Goal: Information Seeking & Learning: Check status

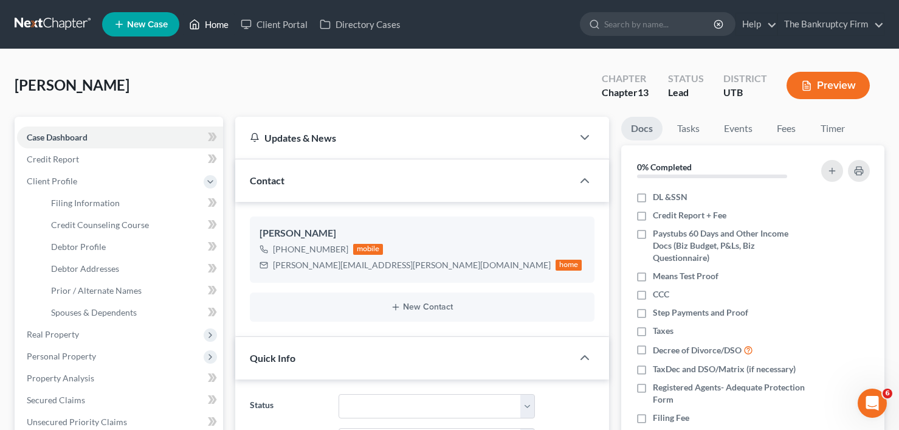
scroll to position [10, 0]
click at [221, 21] on link "Home" at bounding box center [209, 24] width 52 height 22
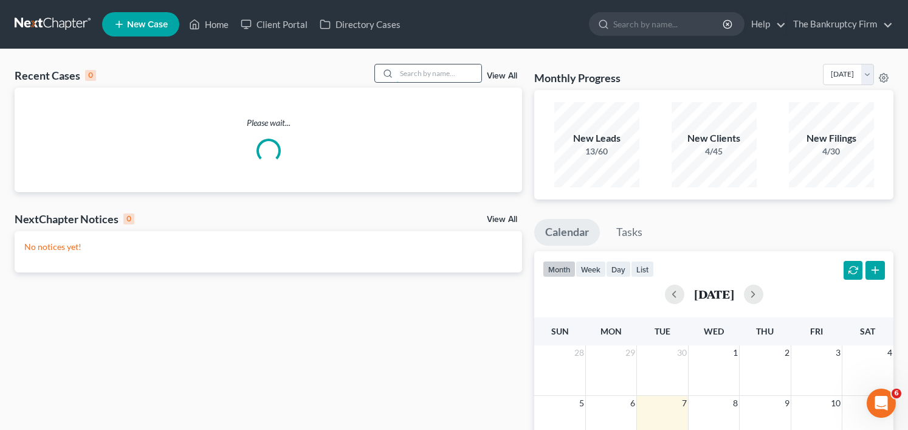
click at [413, 74] on input "search" at bounding box center [438, 73] width 85 height 18
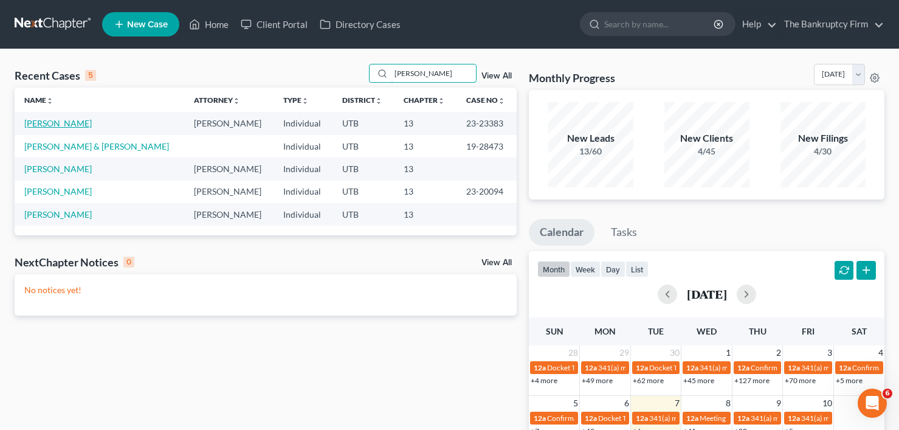
type input "[PERSON_NAME]"
click at [57, 124] on link "[PERSON_NAME]" at bounding box center [57, 123] width 67 height 10
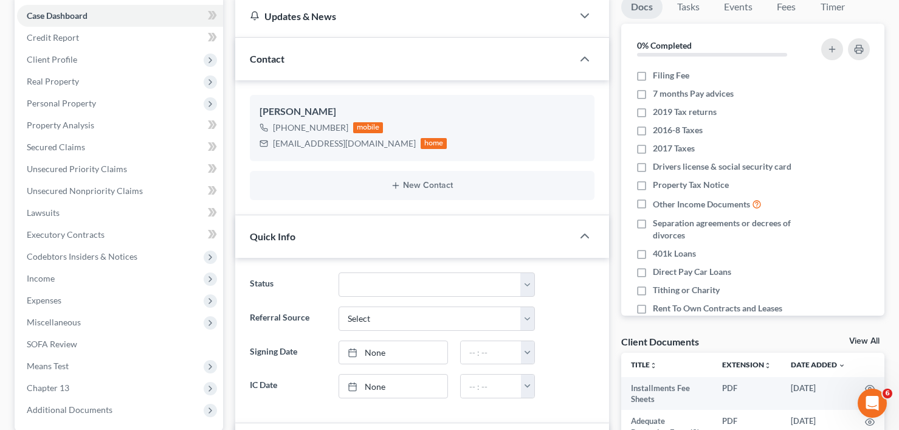
scroll to position [243, 0]
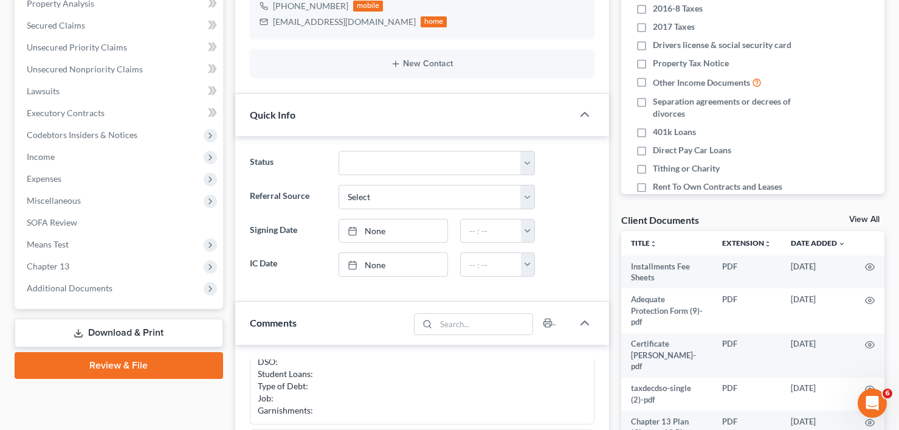
click at [862, 219] on link "View All" at bounding box center [864, 219] width 30 height 9
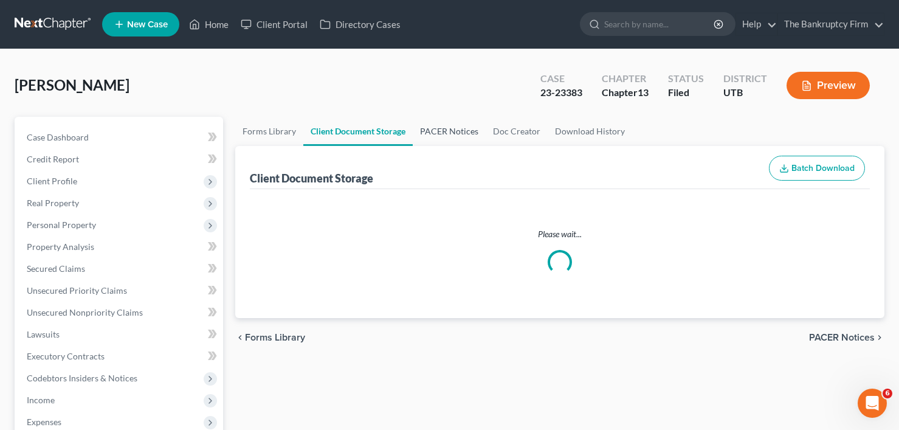
select select "26"
select select "30"
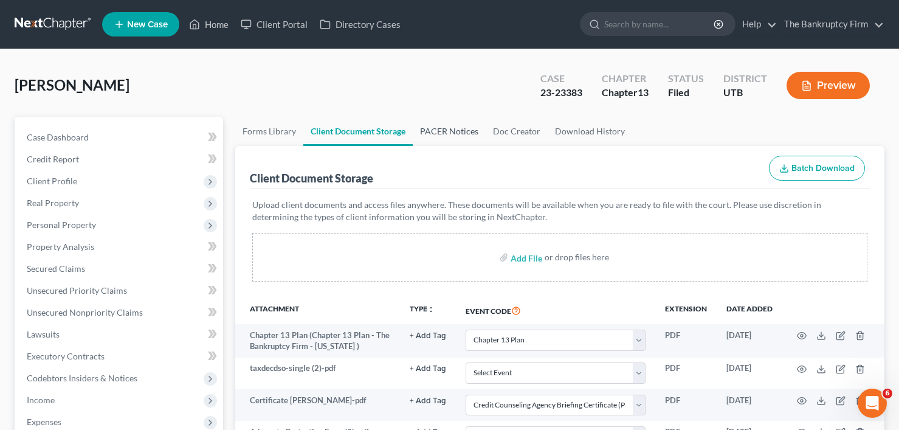
click at [447, 132] on link "PACER Notices" at bounding box center [449, 131] width 73 height 29
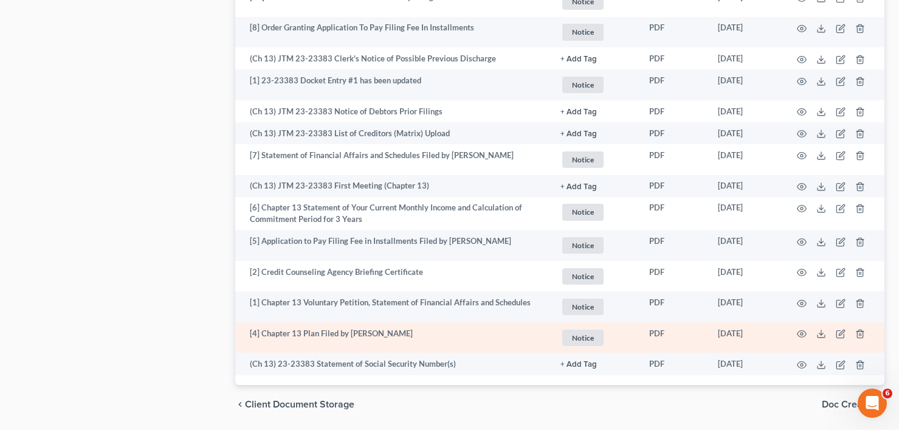
scroll to position [2059, 0]
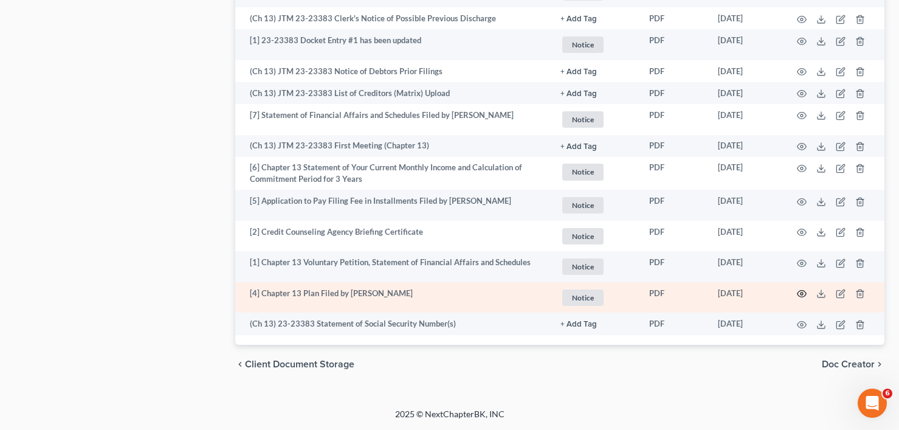
click at [801, 292] on circle "button" at bounding box center [801, 293] width 2 height 2
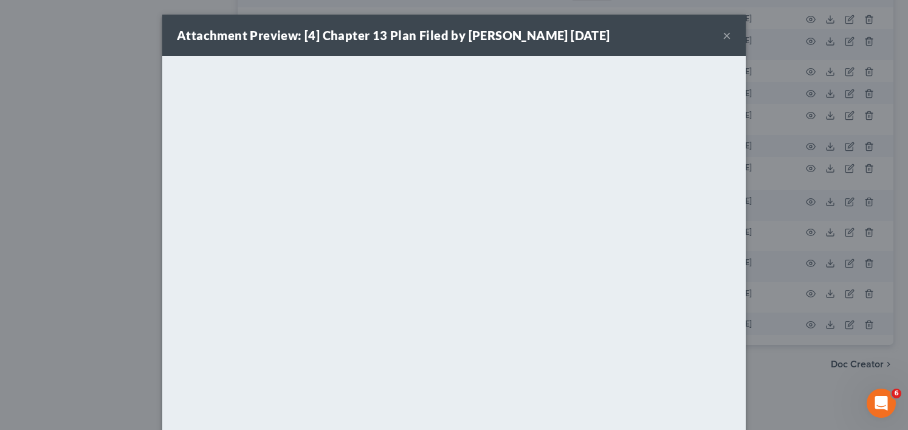
drag, startPoint x: 9, startPoint y: 258, endPoint x: 105, endPoint y: 247, distance: 96.1
click at [11, 258] on div "Attachment Preview: [4] Chapter 13 Plan Filed by [PERSON_NAME] [DATE] × <object…" at bounding box center [454, 215] width 908 height 430
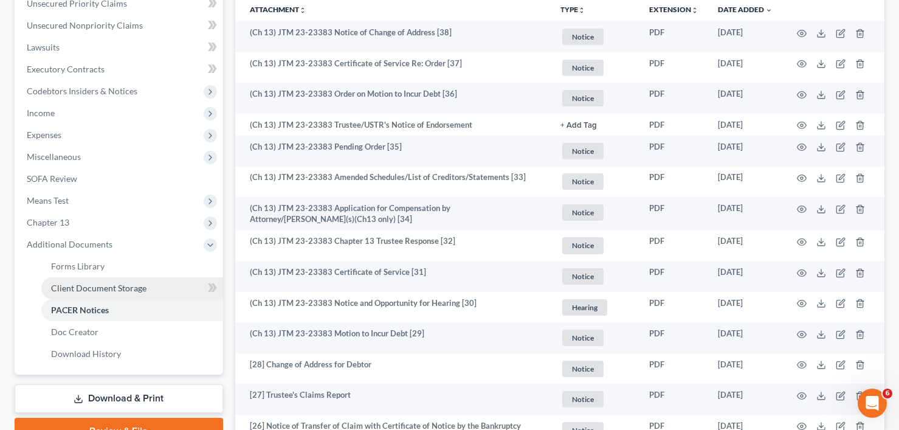
scroll to position [297, 0]
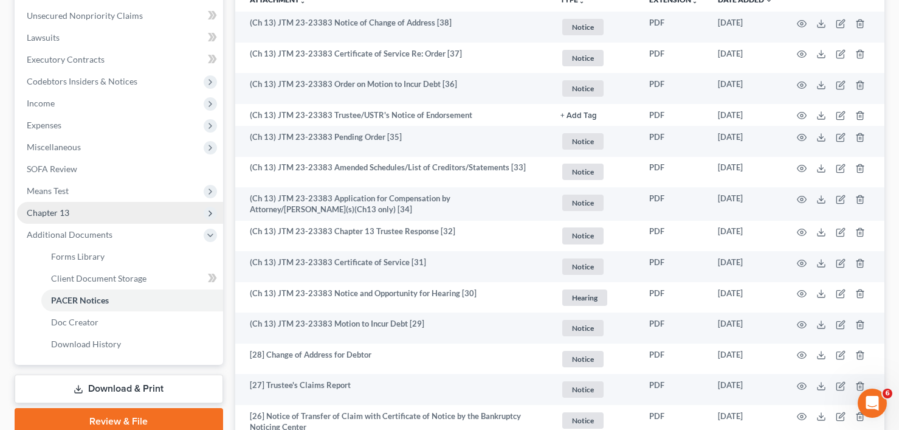
click at [53, 213] on span "Chapter 13" at bounding box center [48, 212] width 43 height 10
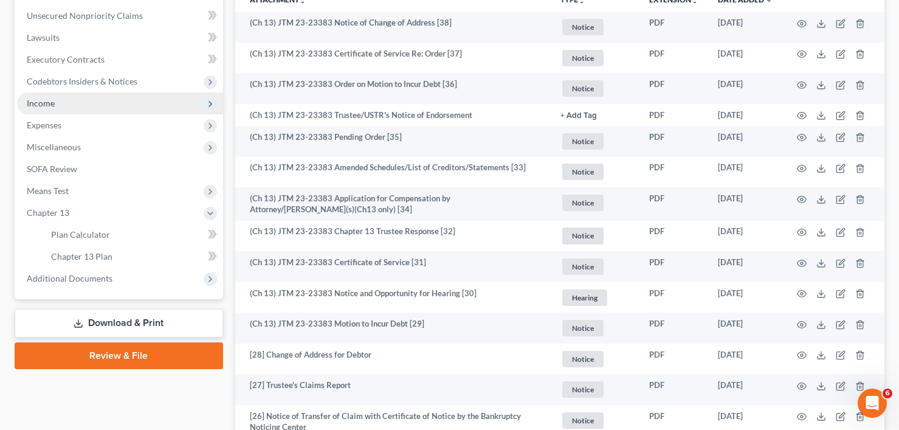
click at [48, 94] on span "Income" at bounding box center [120, 103] width 206 height 22
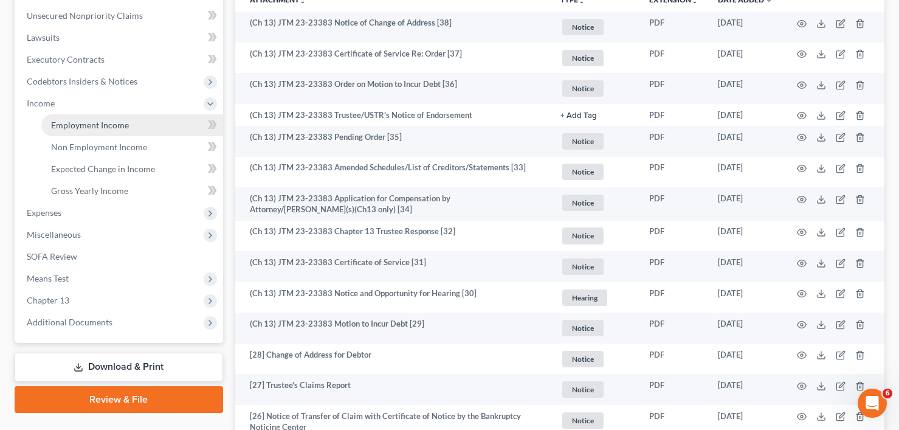
click at [94, 126] on span "Employment Income" at bounding box center [90, 125] width 78 height 10
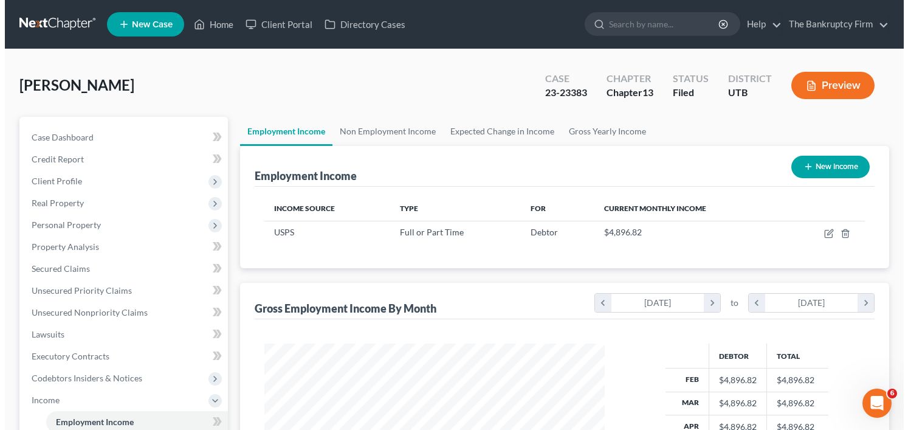
scroll to position [218, 365]
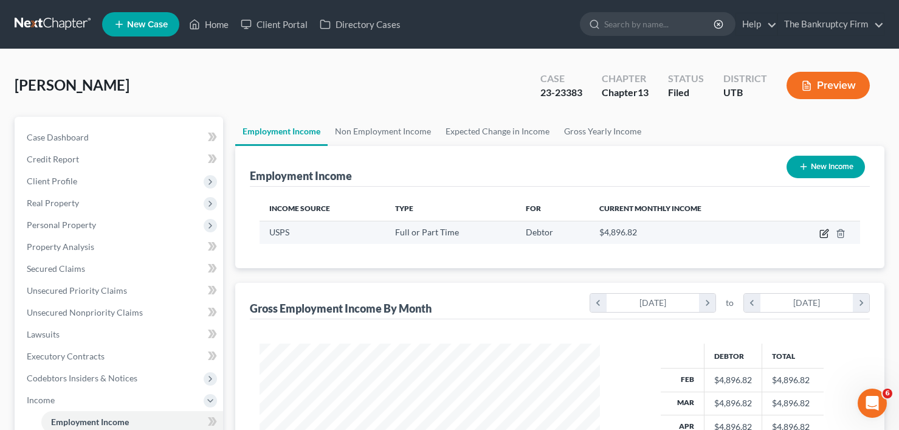
click at [823, 230] on icon "button" at bounding box center [823, 233] width 7 height 7
select select "0"
select select "2"
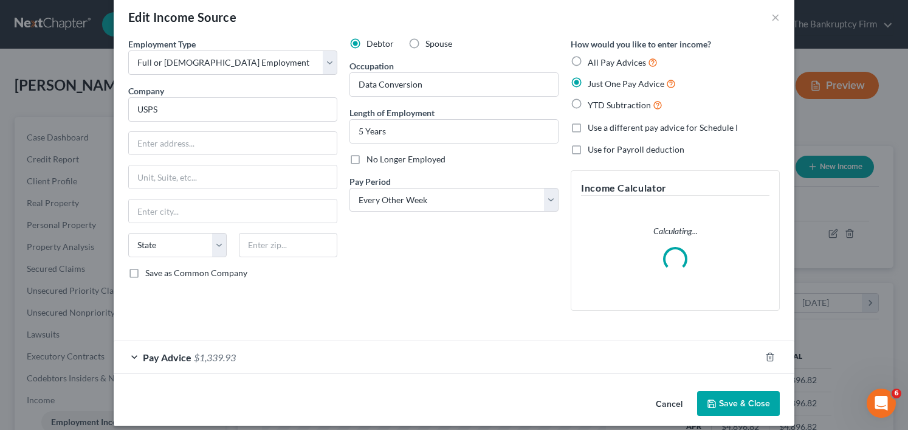
scroll to position [29, 0]
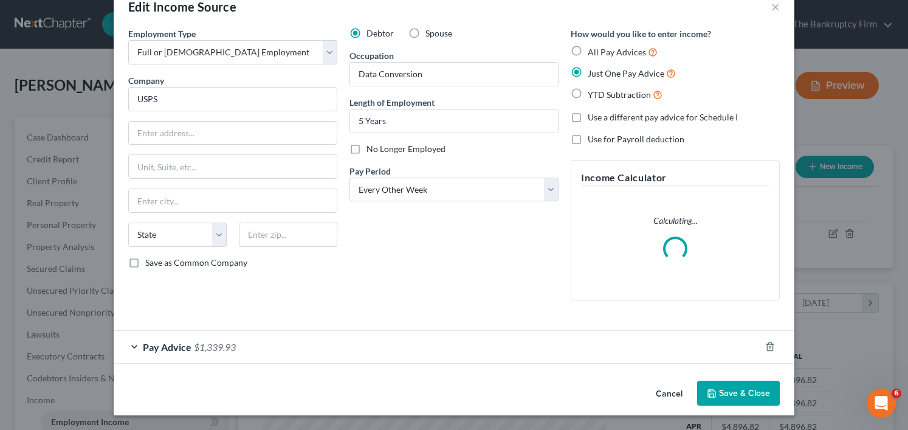
click at [428, 339] on div "Pay Advice $1,339.93" at bounding box center [437, 347] width 647 height 32
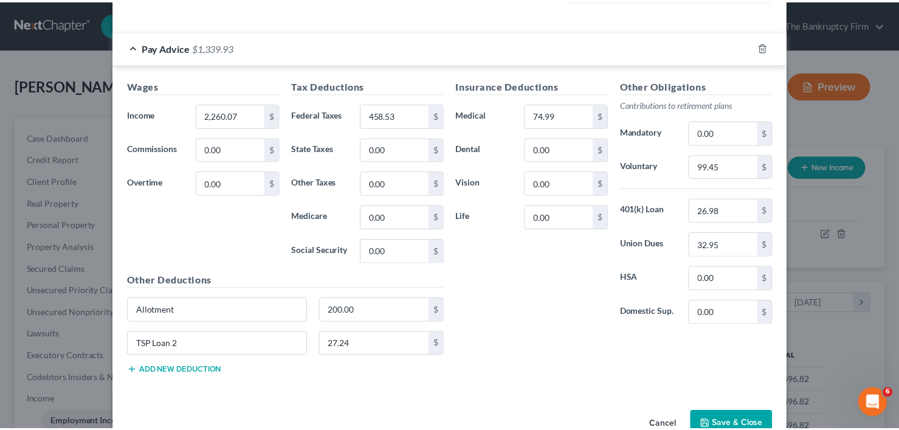
scroll to position [401, 0]
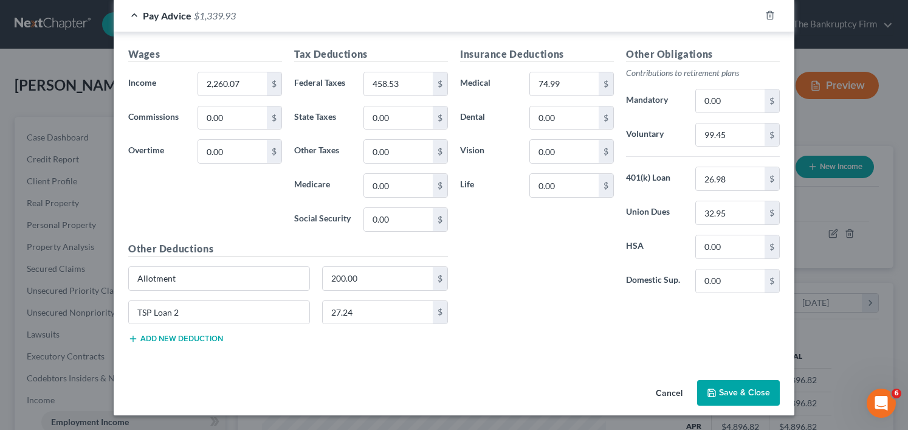
click at [669, 384] on button "Cancel" at bounding box center [669, 393] width 46 height 24
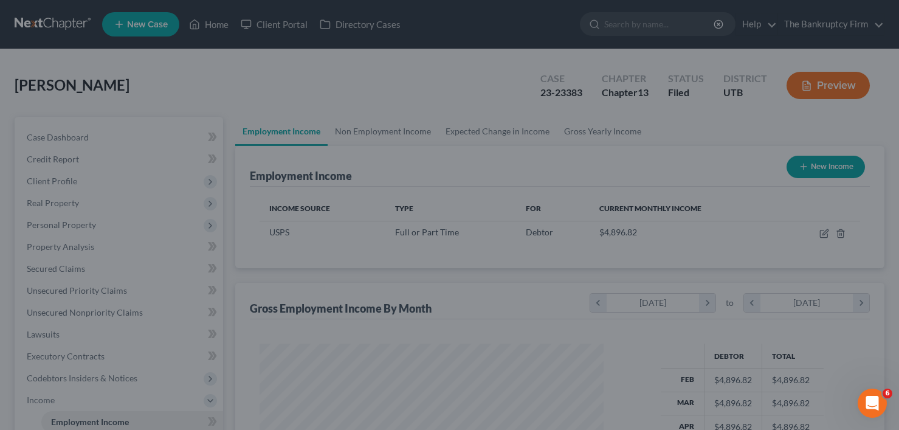
scroll to position [607510, 607363]
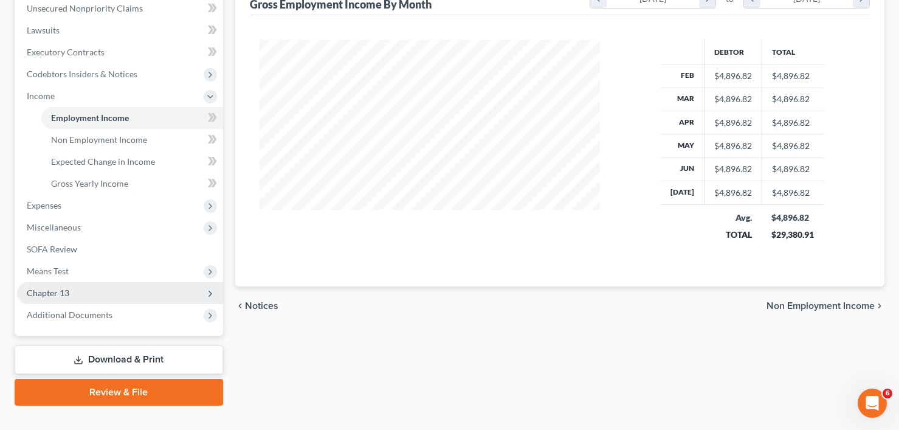
click at [39, 296] on span "Chapter 13" at bounding box center [48, 292] width 43 height 10
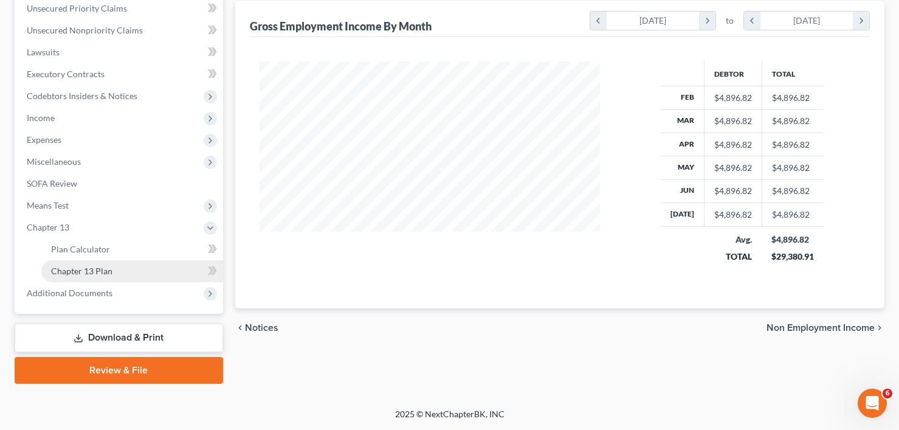
click at [89, 269] on span "Chapter 13 Plan" at bounding box center [81, 271] width 61 height 10
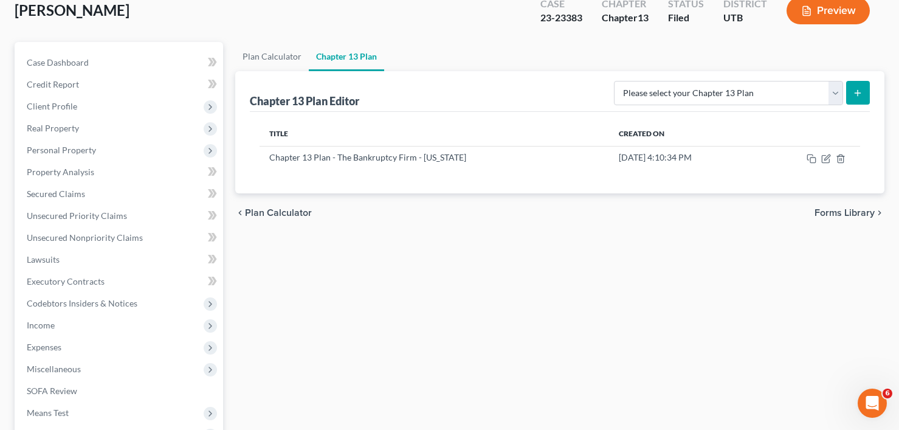
scroll to position [243, 0]
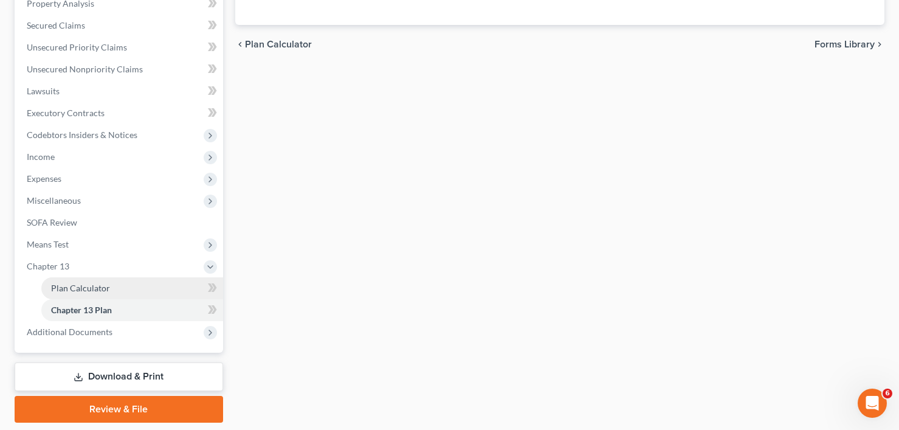
click at [101, 292] on span "Plan Calculator" at bounding box center [80, 288] width 59 height 10
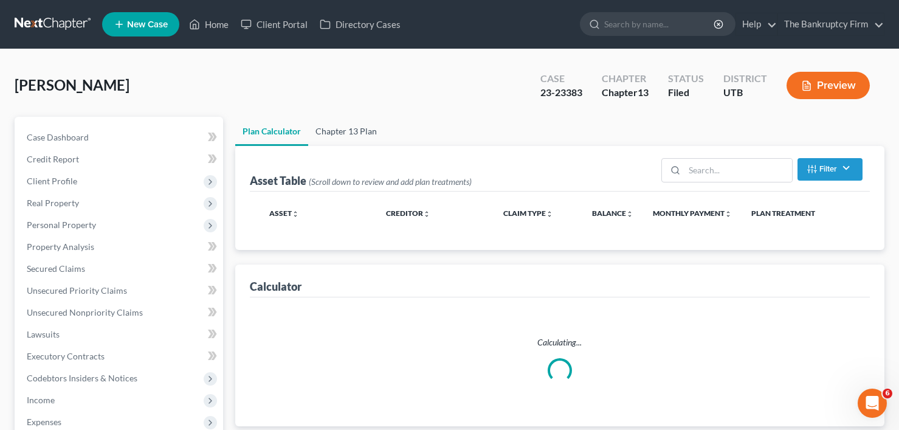
click at [351, 132] on link "Chapter 13 Plan" at bounding box center [346, 131] width 76 height 29
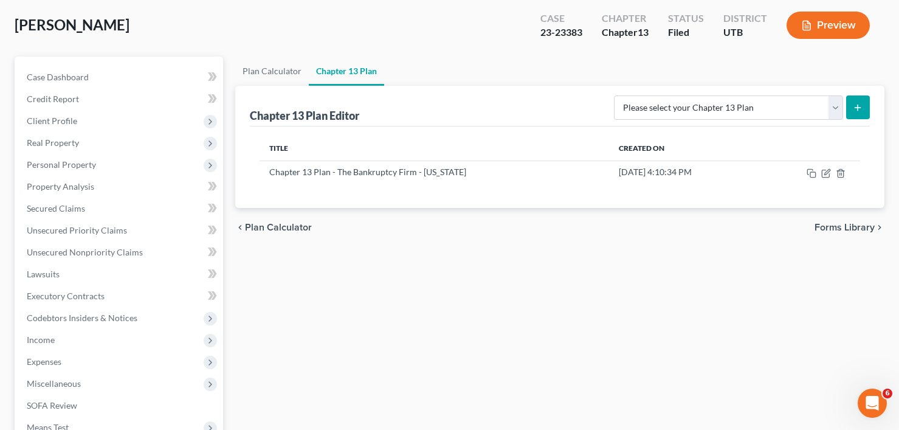
scroll to position [61, 0]
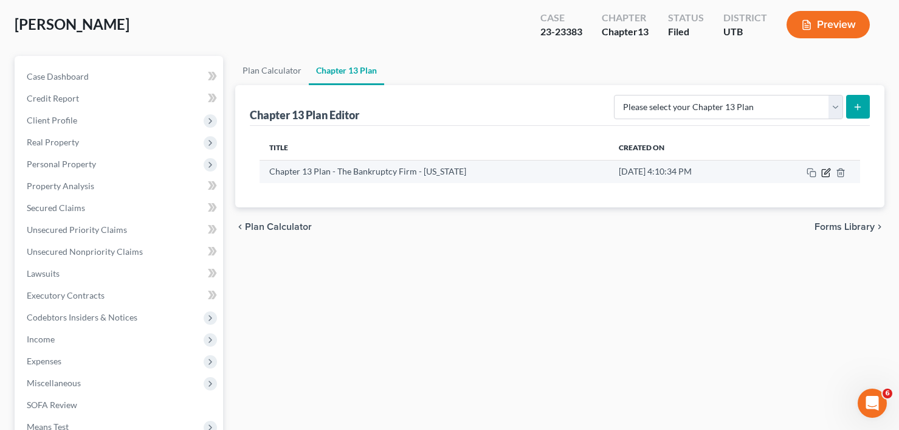
click at [822, 176] on icon "button" at bounding box center [825, 172] width 7 height 7
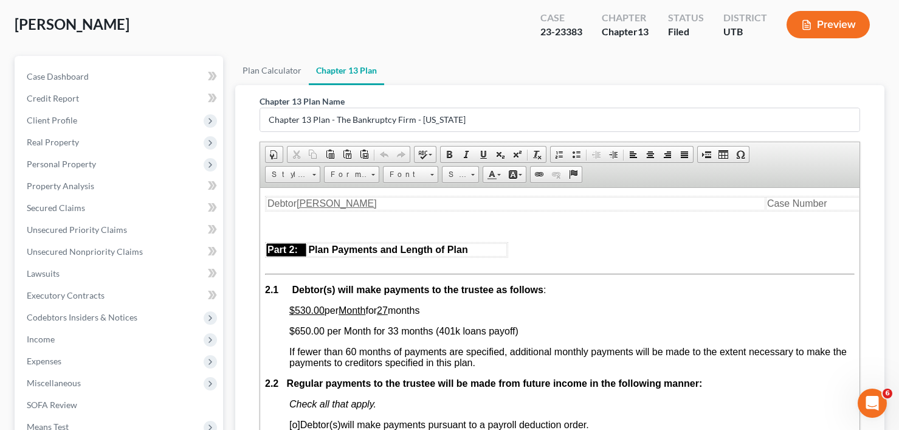
scroll to position [729, 0]
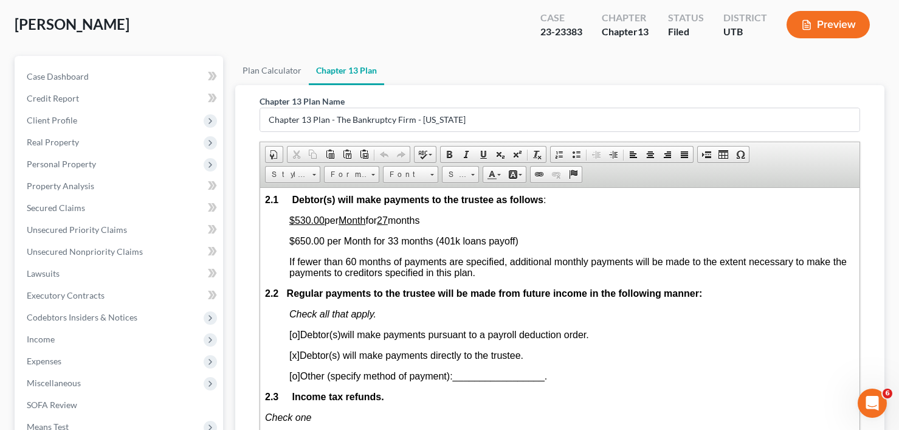
click at [233, 60] on div "Plan Calculator Chapter 13 Plan Chapter 13 Plan Name Chapter 13 Plan - The Bank…" at bounding box center [559, 330] width 661 height 549
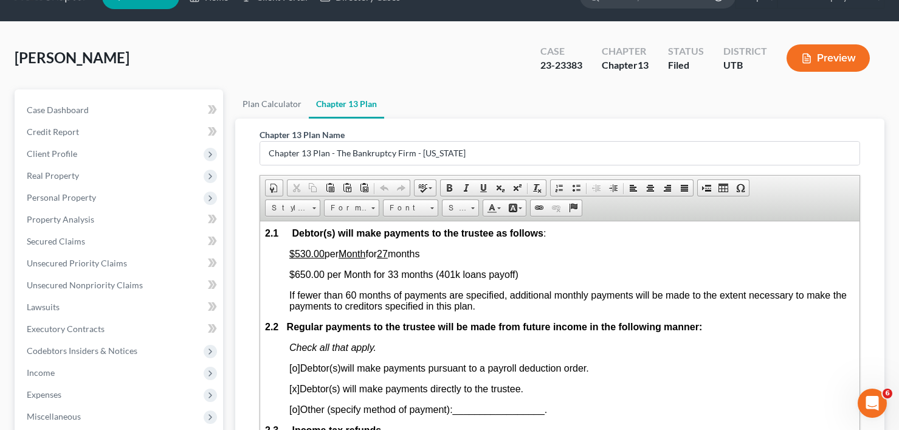
scroll to position [0, 0]
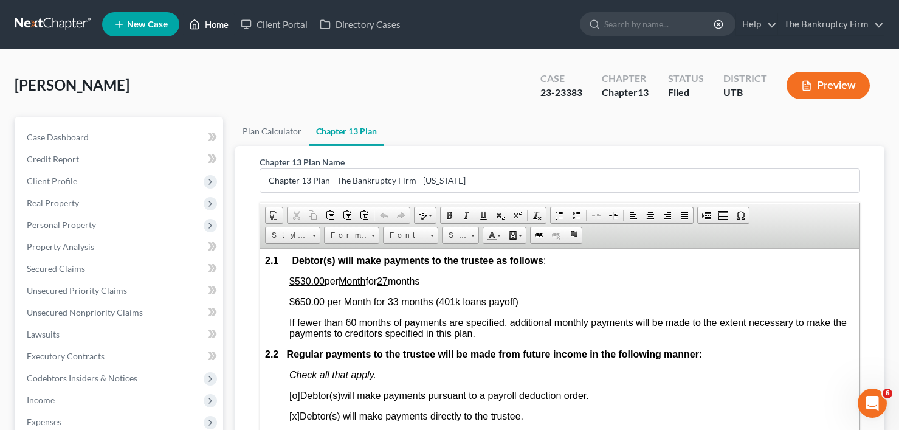
click at [216, 30] on link "Home" at bounding box center [209, 24] width 52 height 22
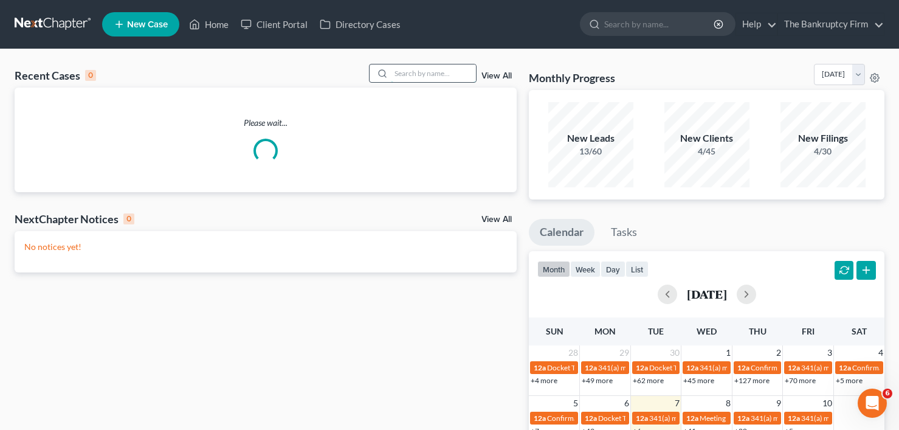
click at [420, 74] on input "search" at bounding box center [433, 73] width 85 height 18
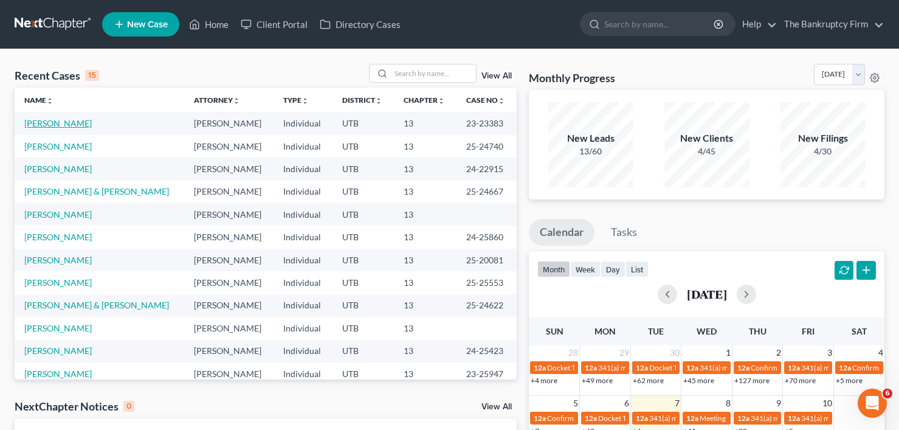
click at [62, 124] on link "[PERSON_NAME]" at bounding box center [57, 123] width 67 height 10
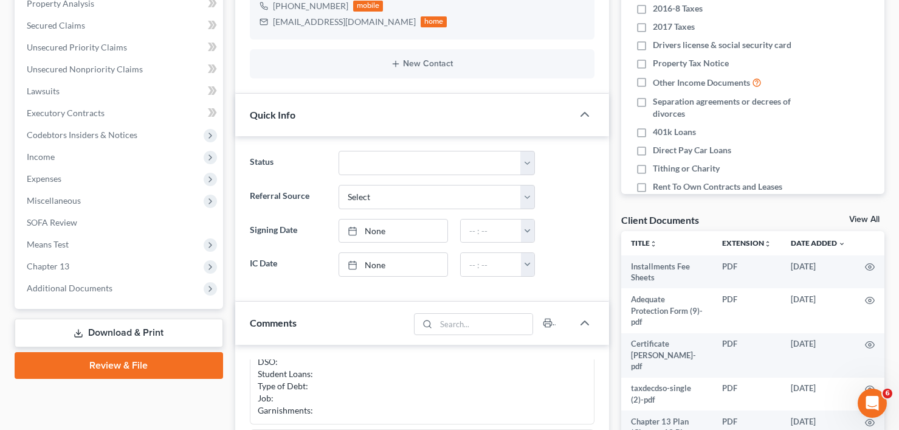
scroll to position [365, 0]
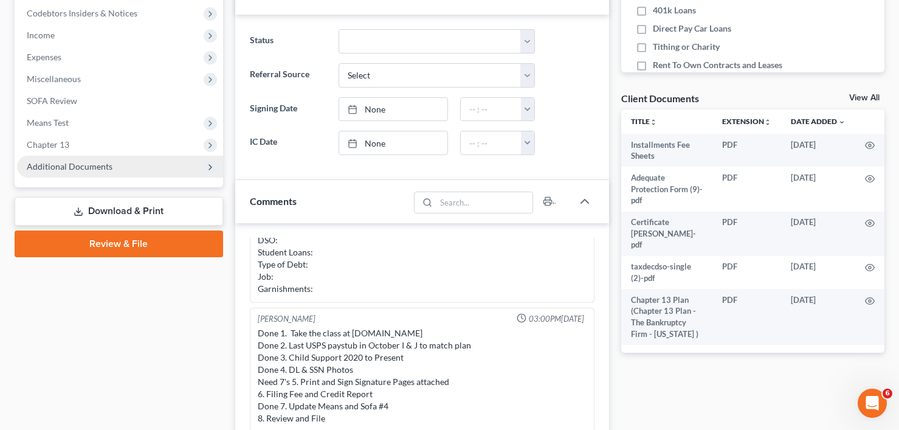
click at [85, 166] on span "Additional Documents" at bounding box center [70, 166] width 86 height 10
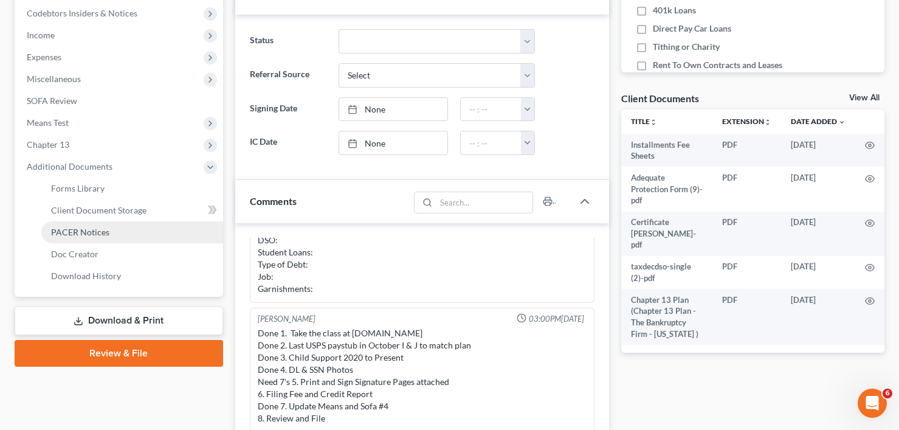
click at [91, 232] on span "PACER Notices" at bounding box center [80, 232] width 58 height 10
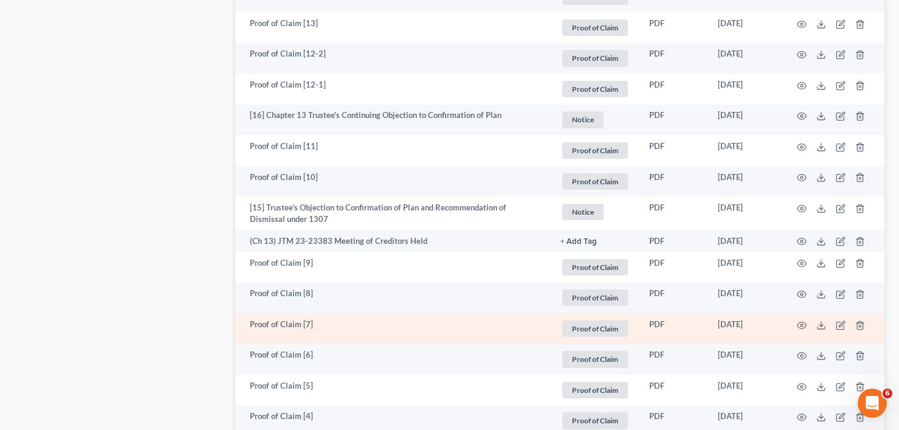
scroll to position [1337, 0]
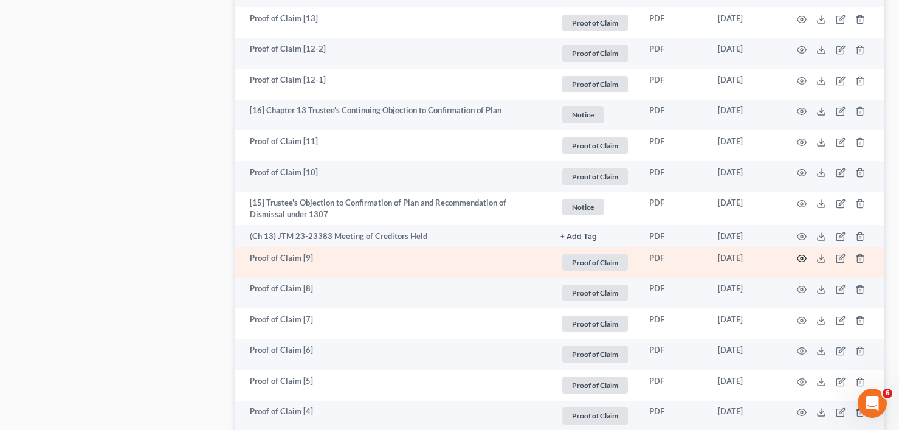
click at [802, 261] on icon "button" at bounding box center [802, 258] width 10 height 10
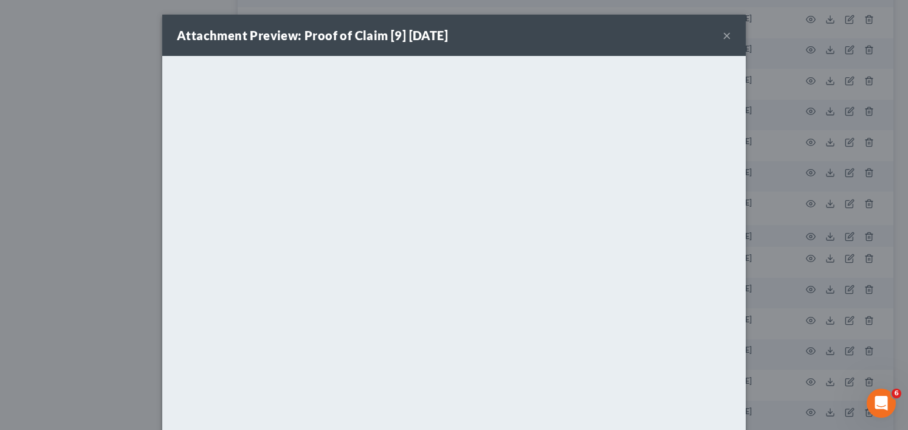
click at [132, 273] on div "Attachment Preview: Proof of Claim [9] [DATE] × <object ng-attr-data='[URL][DOM…" at bounding box center [454, 215] width 908 height 430
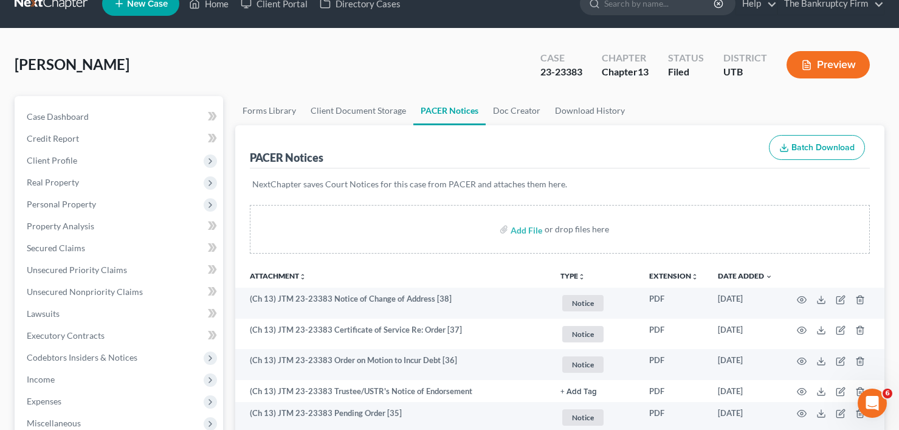
scroll to position [0, 0]
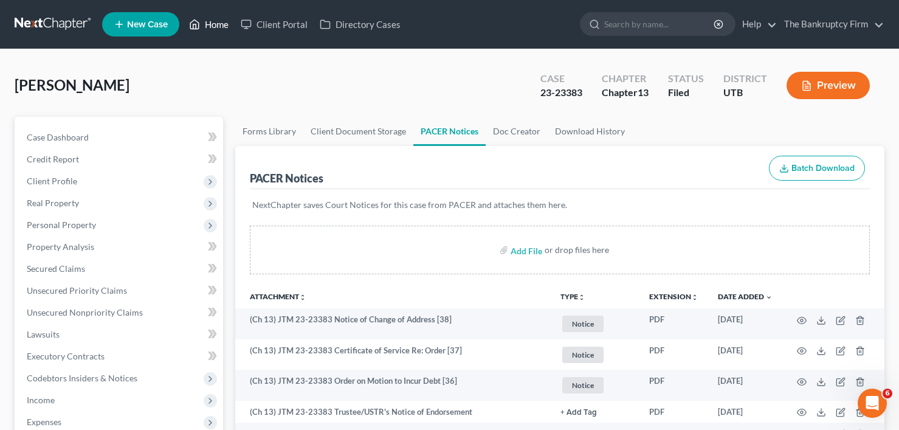
click at [222, 24] on link "Home" at bounding box center [209, 24] width 52 height 22
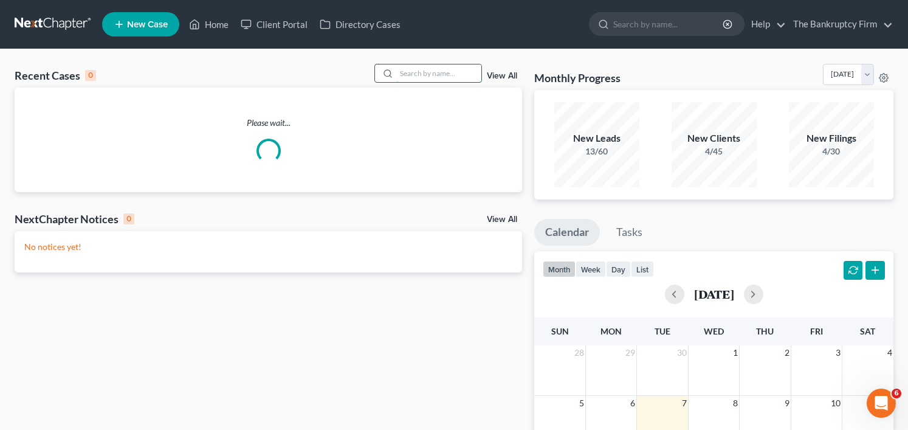
click at [405, 80] on input "search" at bounding box center [438, 73] width 85 height 18
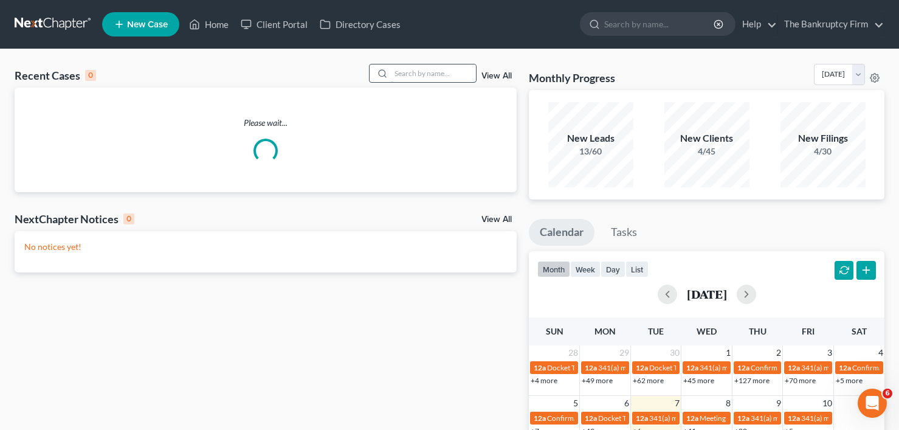
click at [408, 76] on input "search" at bounding box center [433, 73] width 85 height 18
type input "[PERSON_NAME]"
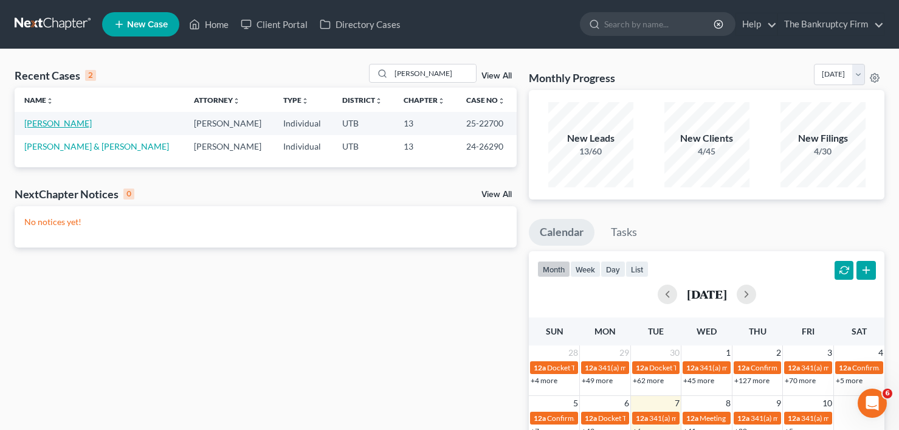
click at [45, 127] on link "[PERSON_NAME]" at bounding box center [57, 123] width 67 height 10
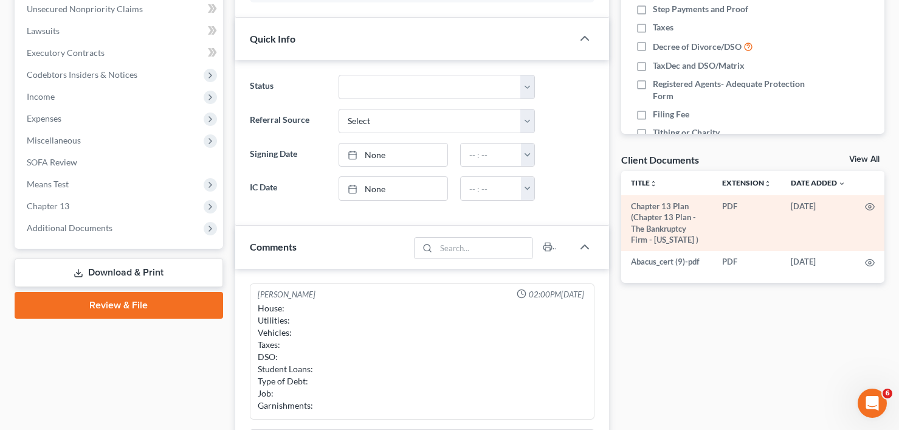
scroll to position [304, 0]
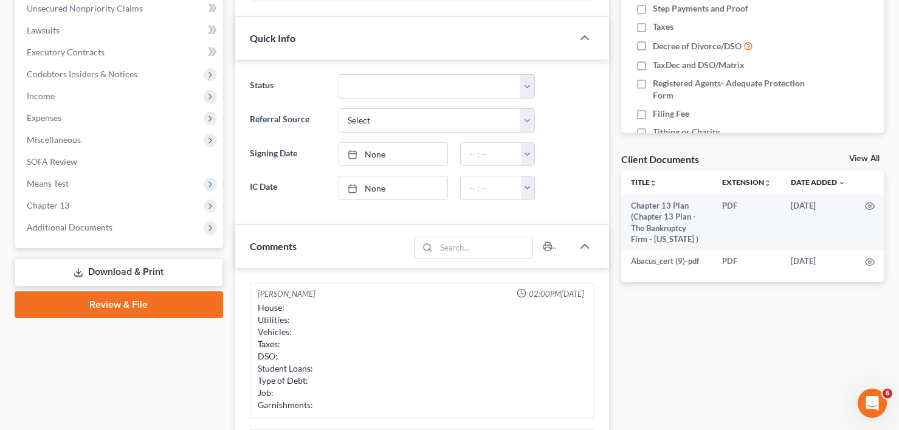
drag, startPoint x: 861, startPoint y: 153, endPoint x: 848, endPoint y: 159, distance: 13.6
click at [861, 153] on div "Client Documents View All" at bounding box center [752, 162] width 263 height 18
drag, startPoint x: 856, startPoint y: 161, endPoint x: 812, endPoint y: 160, distance: 44.4
click at [857, 160] on link "View All" at bounding box center [864, 158] width 30 height 9
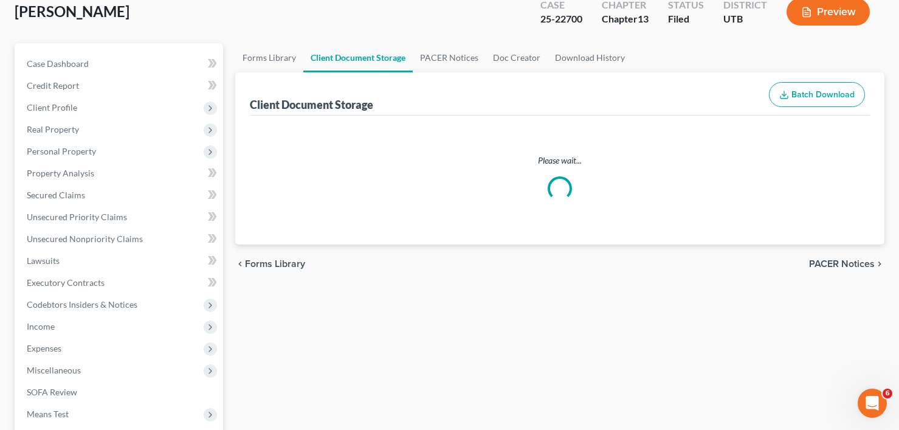
select select "30"
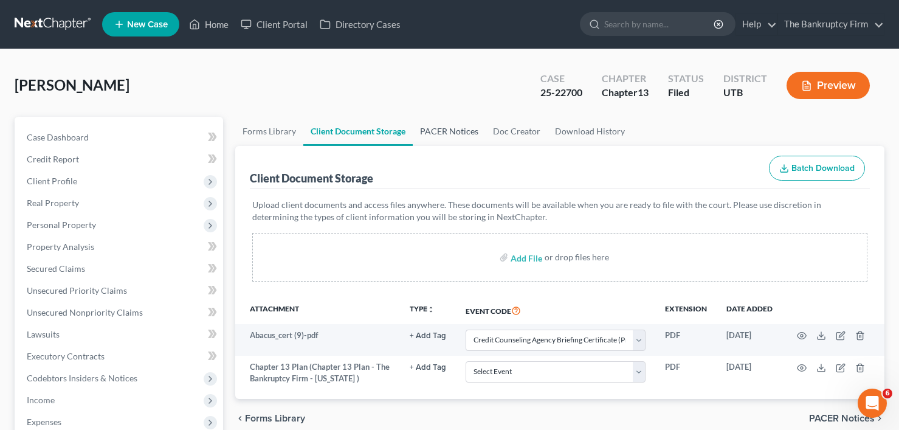
click at [442, 132] on link "PACER Notices" at bounding box center [449, 131] width 73 height 29
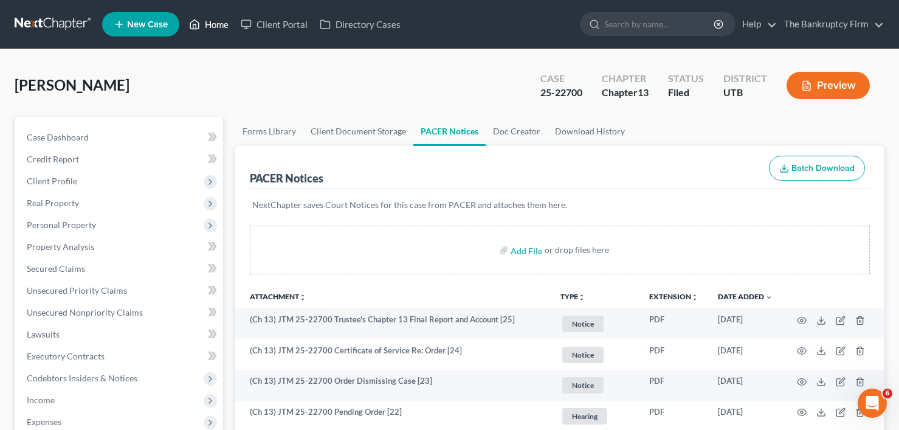
click at [221, 26] on link "Home" at bounding box center [209, 24] width 52 height 22
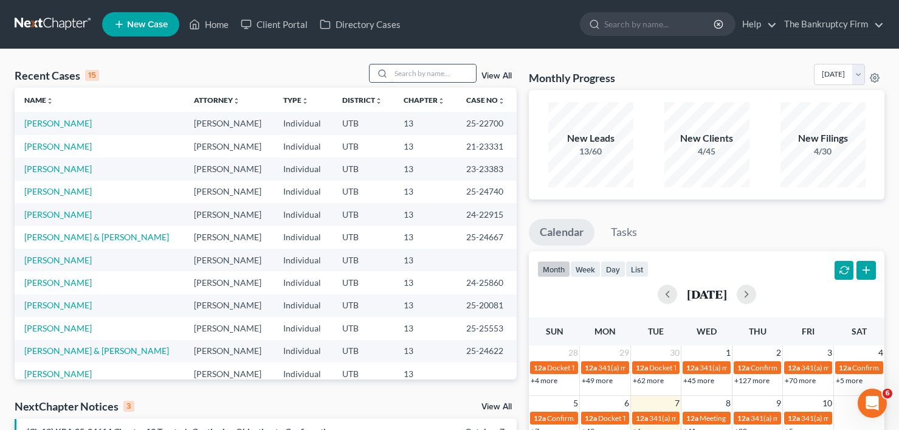
click at [407, 70] on input "search" at bounding box center [433, 73] width 85 height 18
type input "[PERSON_NAME]"
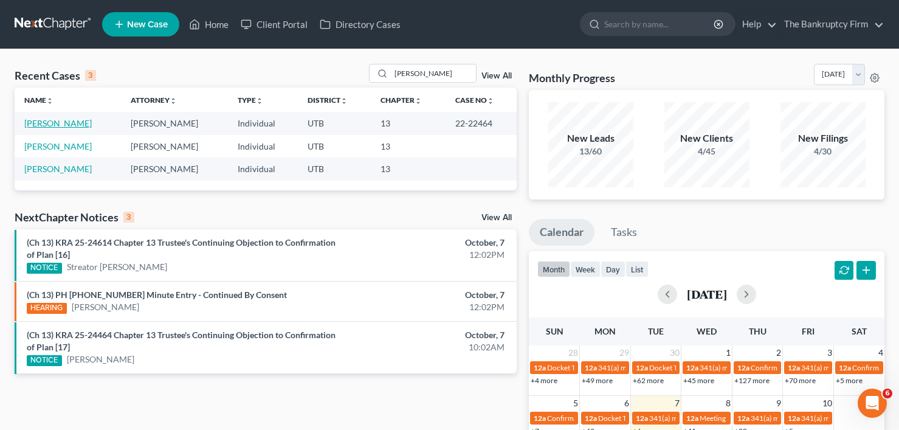
click at [65, 125] on link "[PERSON_NAME]" at bounding box center [57, 123] width 67 height 10
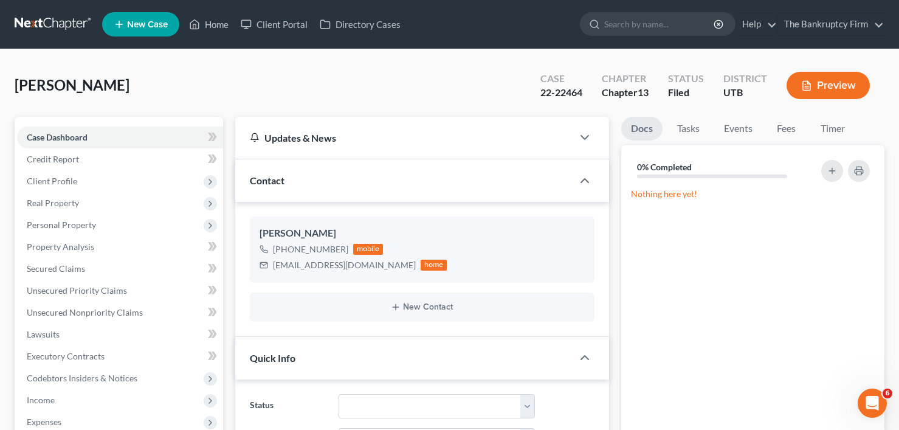
scroll to position [152, 0]
drag, startPoint x: 544, startPoint y: 95, endPoint x: 539, endPoint y: 89, distance: 7.3
click at [540, 89] on div "22-22464" at bounding box center [561, 93] width 42 height 14
drag, startPoint x: 539, startPoint y: 90, endPoint x: 575, endPoint y: 92, distance: 35.9
click at [575, 92] on div "22-22464" at bounding box center [561, 93] width 42 height 14
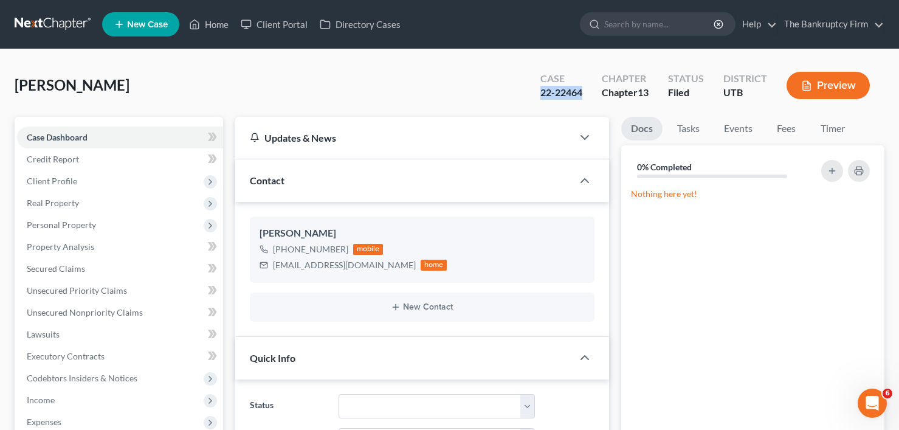
copy div "22-22464"
